Goal: Information Seeking & Learning: Learn about a topic

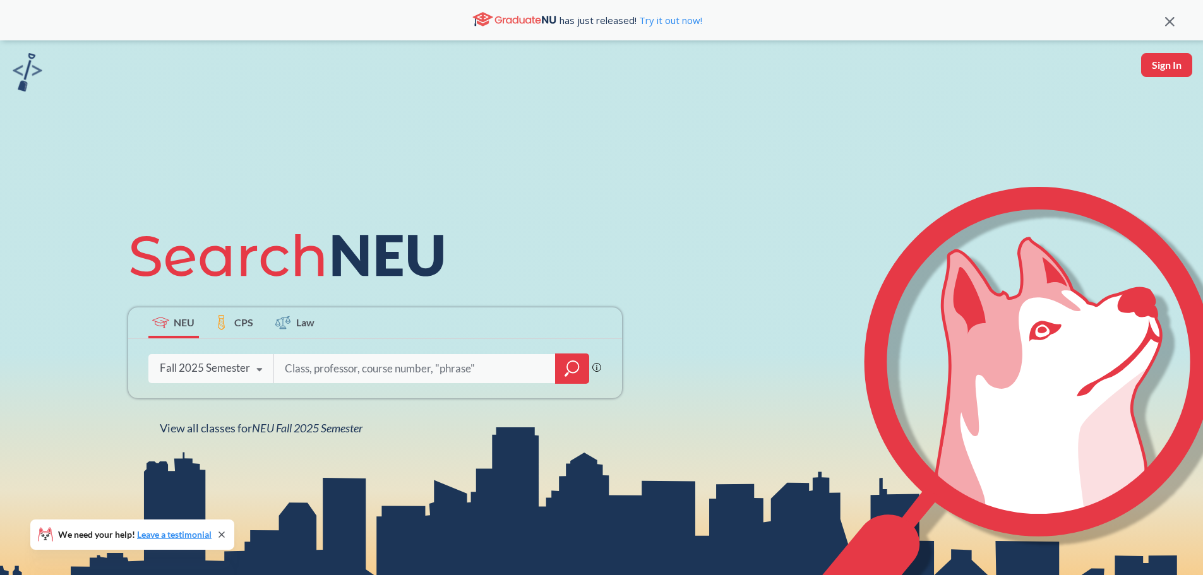
click at [443, 367] on input "search" at bounding box center [414, 368] width 263 height 27
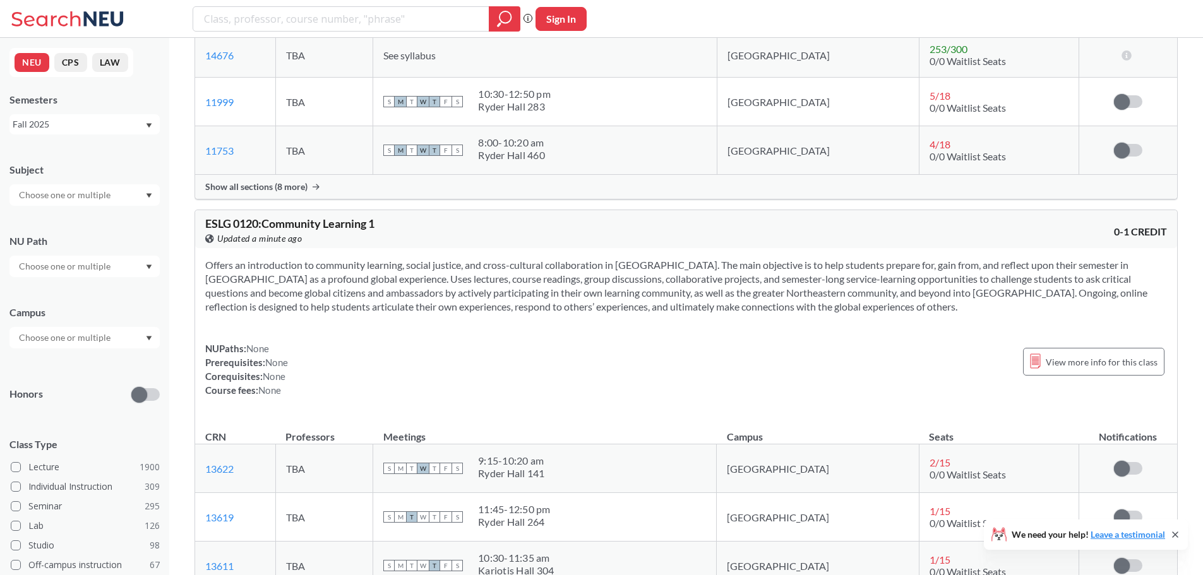
scroll to position [941, 0]
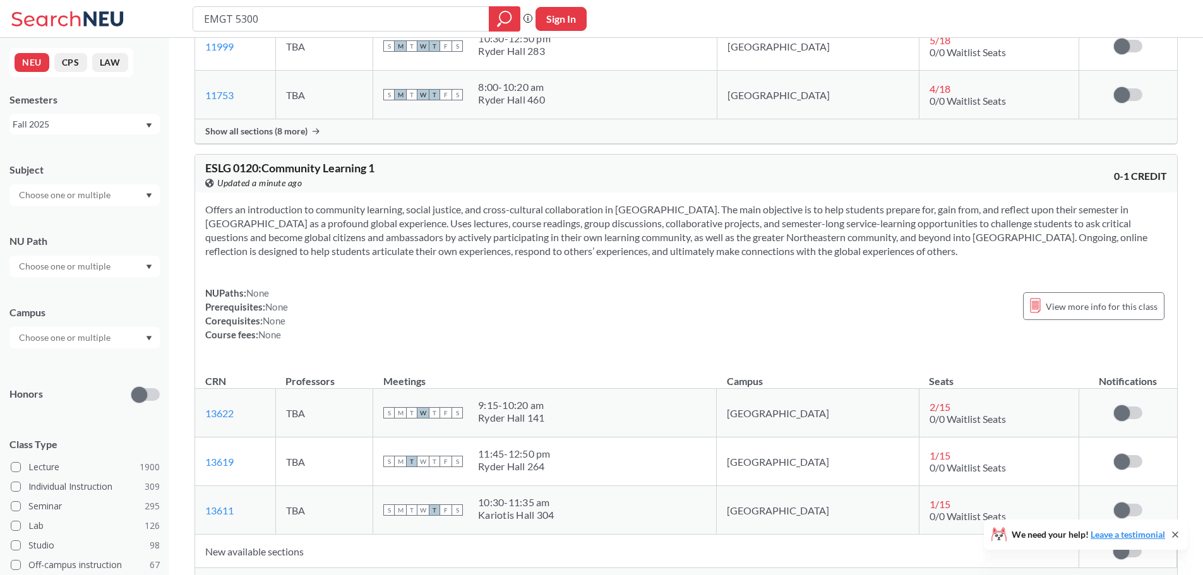
type input "EMGT 5300"
click at [497, 15] on icon "magnifying glass" at bounding box center [504, 19] width 15 height 18
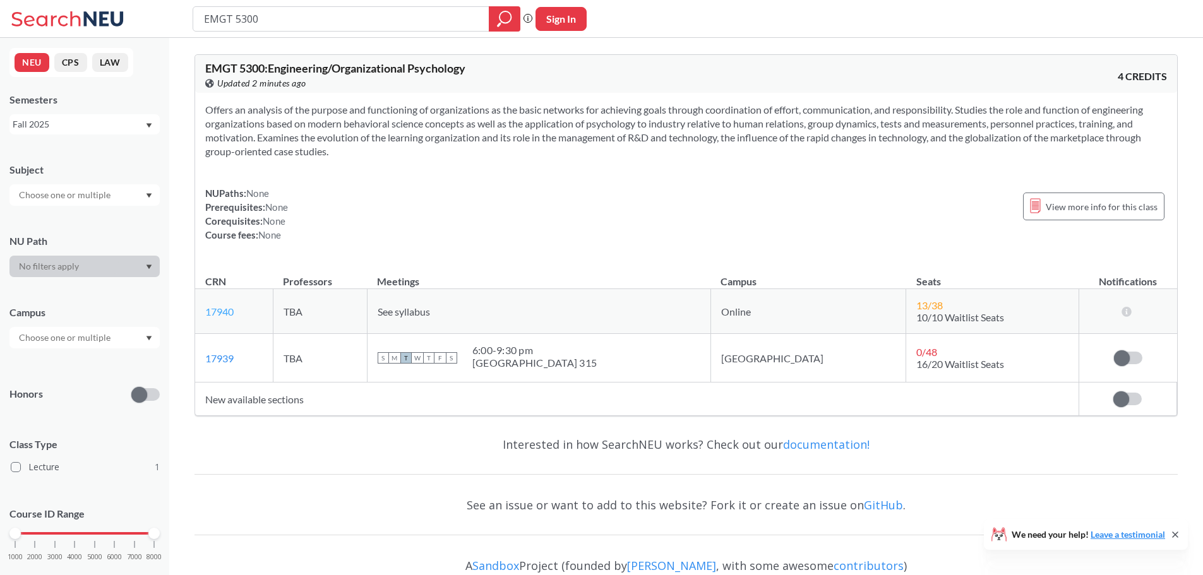
click at [218, 311] on link "17940" at bounding box center [219, 312] width 28 height 12
drag, startPoint x: 395, startPoint y: 206, endPoint x: 374, endPoint y: 194, distance: 24.4
drag, startPoint x: 374, startPoint y: 194, endPoint x: 352, endPoint y: 186, distance: 23.6
click at [352, 186] on div "Offers an analysis of the purpose and functioning of organizations as the basic…" at bounding box center [686, 177] width 982 height 169
drag, startPoint x: 141, startPoint y: 128, endPoint x: 131, endPoint y: 126, distance: 11.0
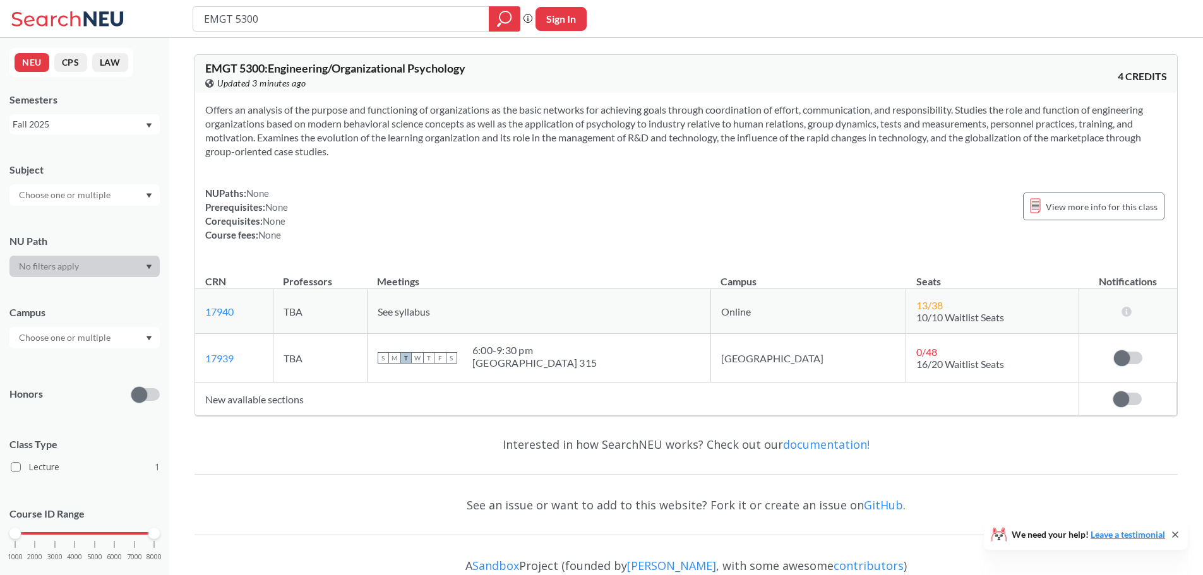
click at [131, 126] on div "Fall 2025" at bounding box center [79, 124] width 132 height 14
drag, startPoint x: 86, startPoint y: 206, endPoint x: 44, endPoint y: 198, distance: 43.1
click at [44, 198] on span "Spring 2025" at bounding box center [41, 205] width 50 height 14
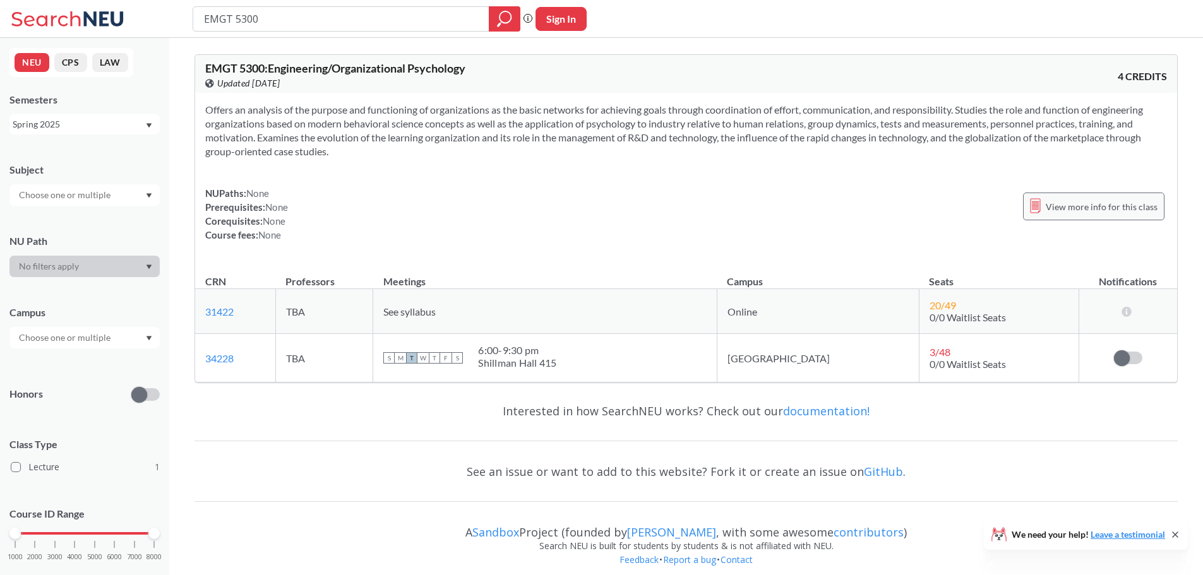
drag, startPoint x: 74, startPoint y: 122, endPoint x: 1078, endPoint y: 209, distance: 1008.0
click at [1078, 209] on span "View more info for this class" at bounding box center [1101, 207] width 112 height 16
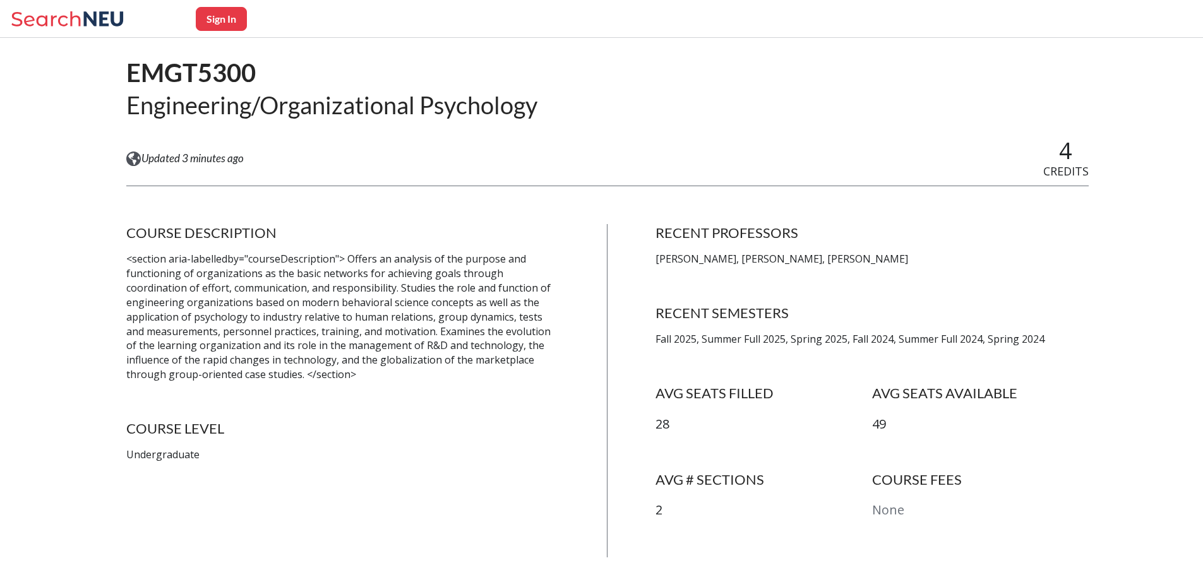
scroll to position [102, 0]
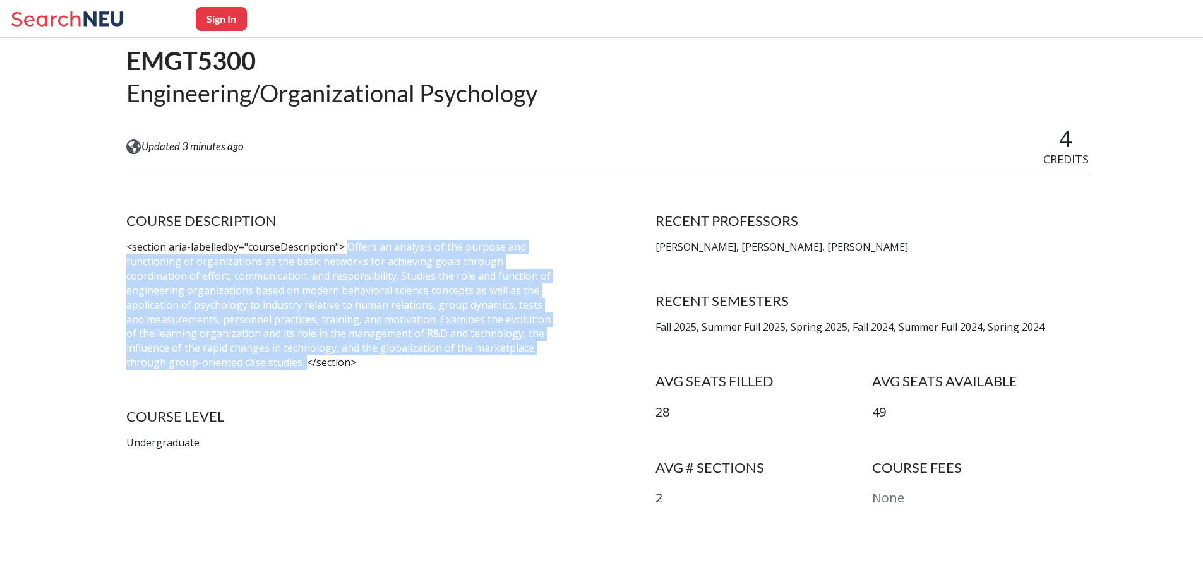
drag, startPoint x: 346, startPoint y: 245, endPoint x: 231, endPoint y: 360, distance: 162.9
click at [231, 360] on p "<section aria-labelledby="courseDescription"> Offers an analysis of the purpose…" at bounding box center [342, 305] width 433 height 130
copy p "Offers an analysis of the purpose and functioning of organizations as the basic…"
